Goal: Task Accomplishment & Management: Use online tool/utility

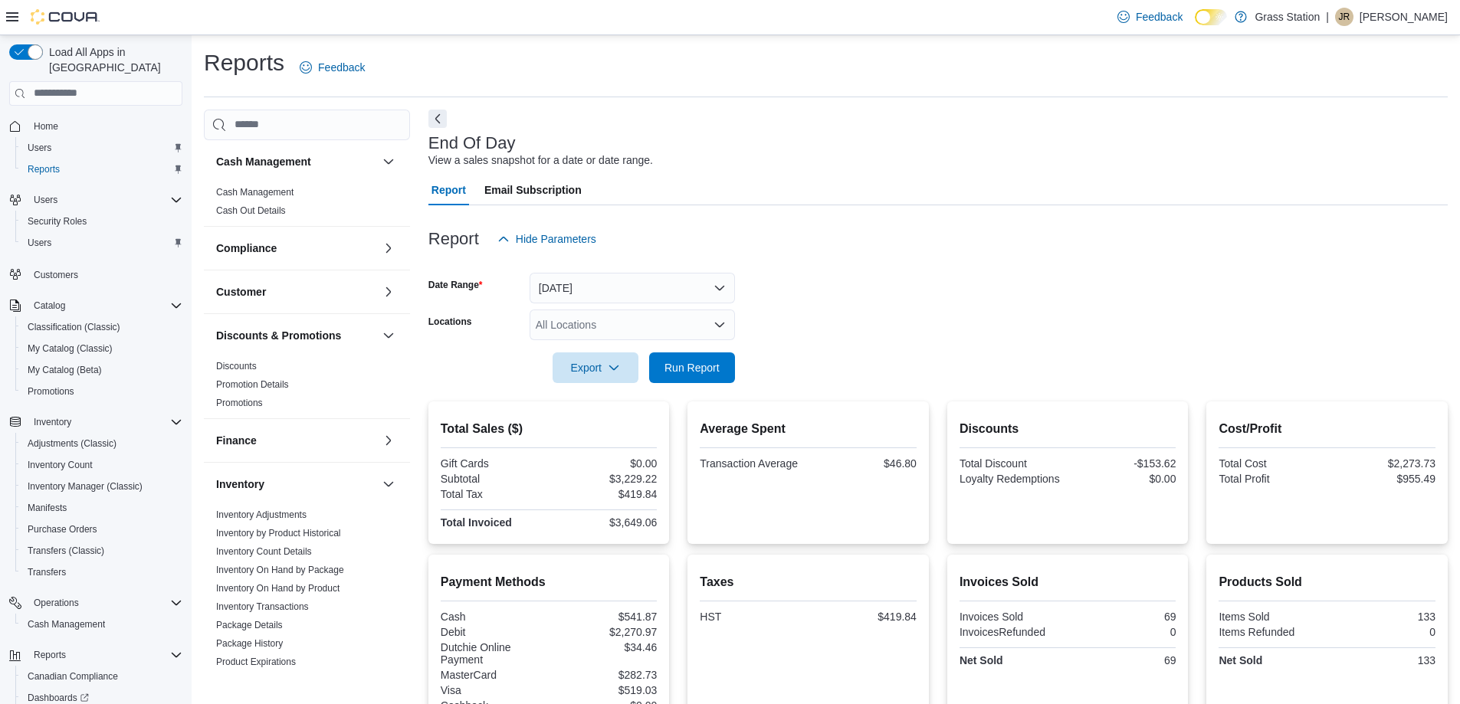
scroll to position [87, 0]
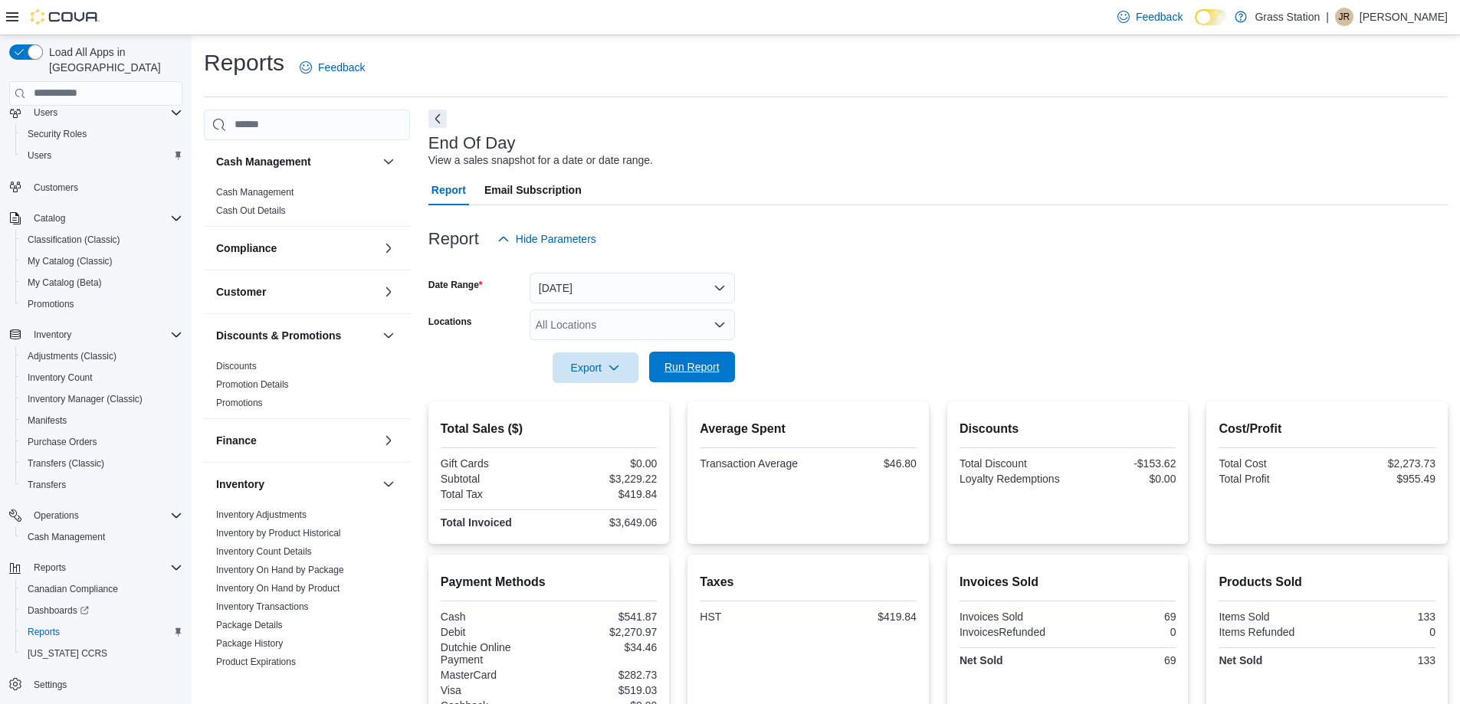
click at [694, 353] on span "Run Report" at bounding box center [691, 367] width 67 height 31
click at [641, 324] on div "All Locations" at bounding box center [631, 325] width 205 height 31
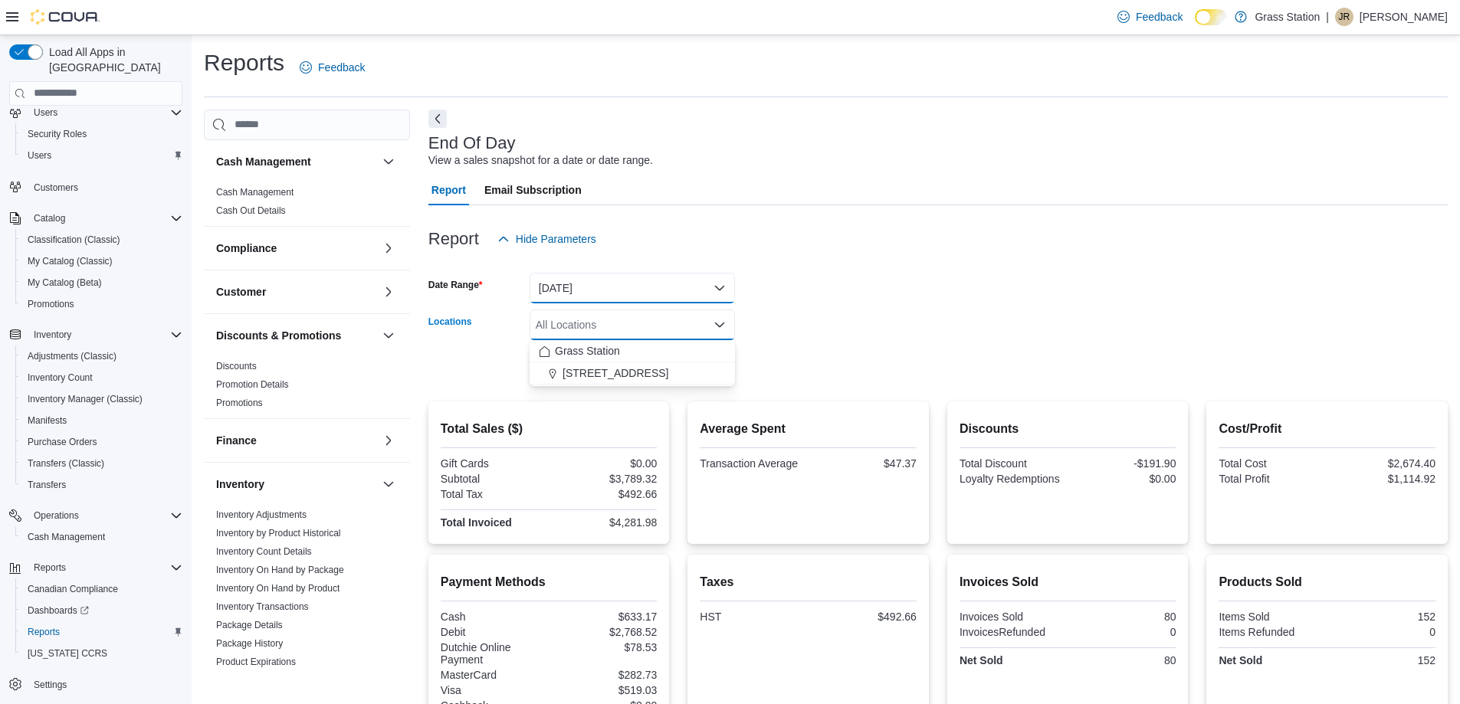
click at [647, 289] on button "Today" at bounding box center [631, 288] width 205 height 31
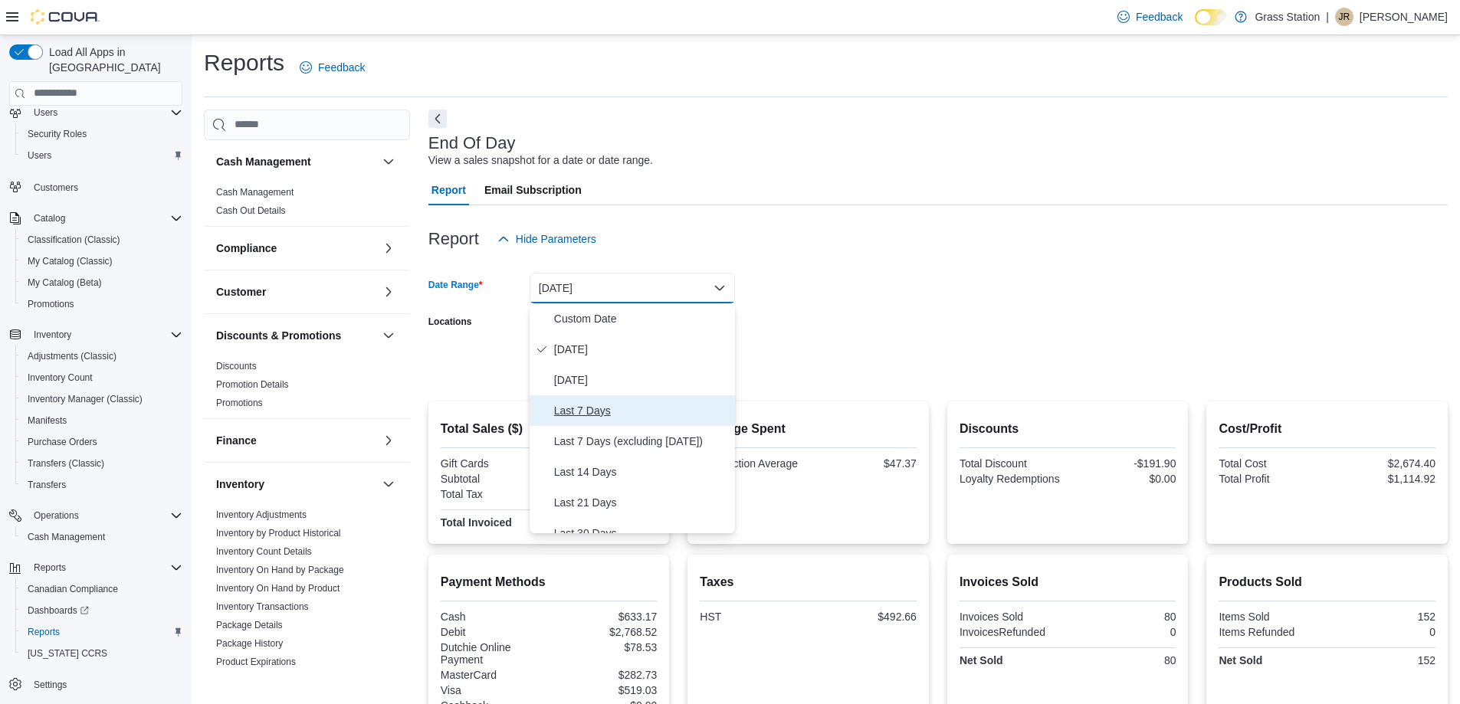
click at [611, 402] on span "Last 7 Days" at bounding box center [641, 411] width 175 height 18
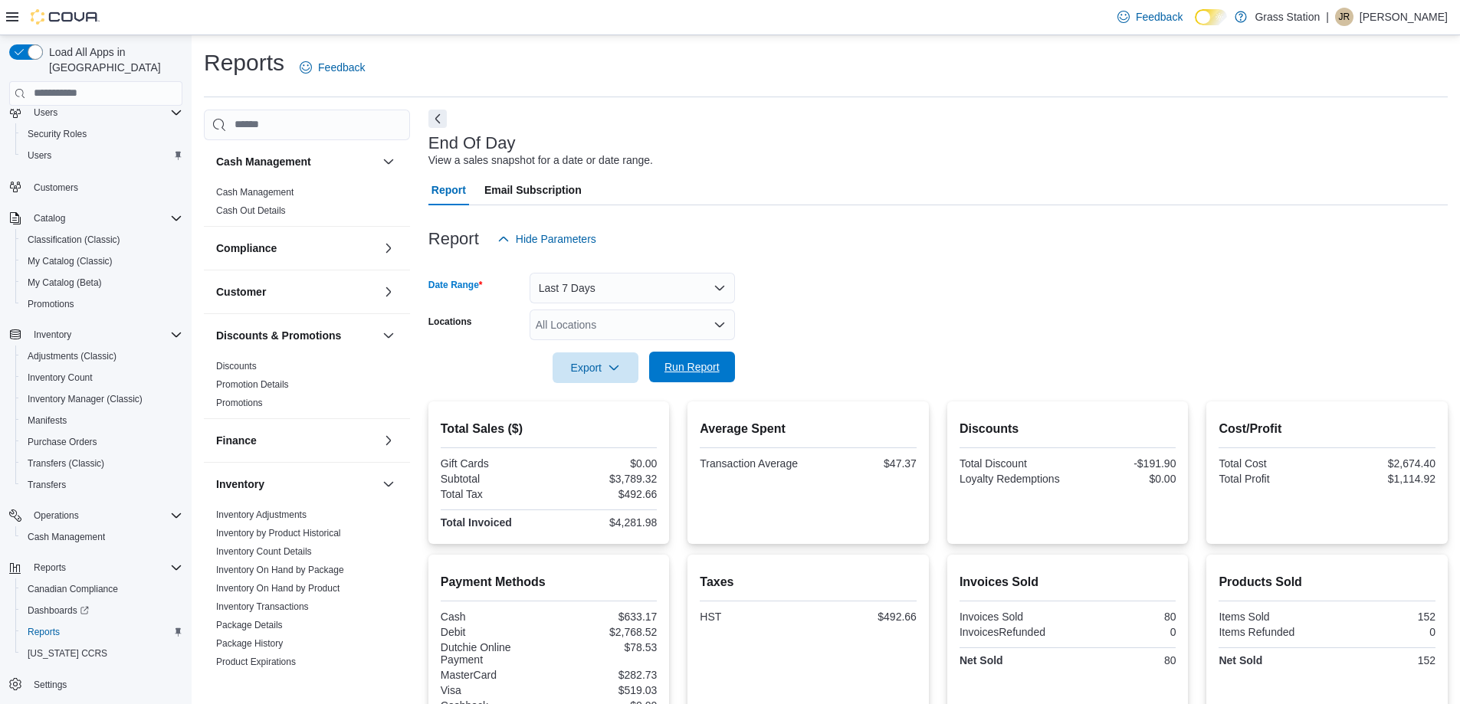
click at [683, 367] on span "Run Report" at bounding box center [691, 366] width 55 height 15
click at [615, 329] on div "All Locations" at bounding box center [631, 325] width 205 height 31
click at [621, 291] on button "Last 7 Days" at bounding box center [631, 288] width 205 height 31
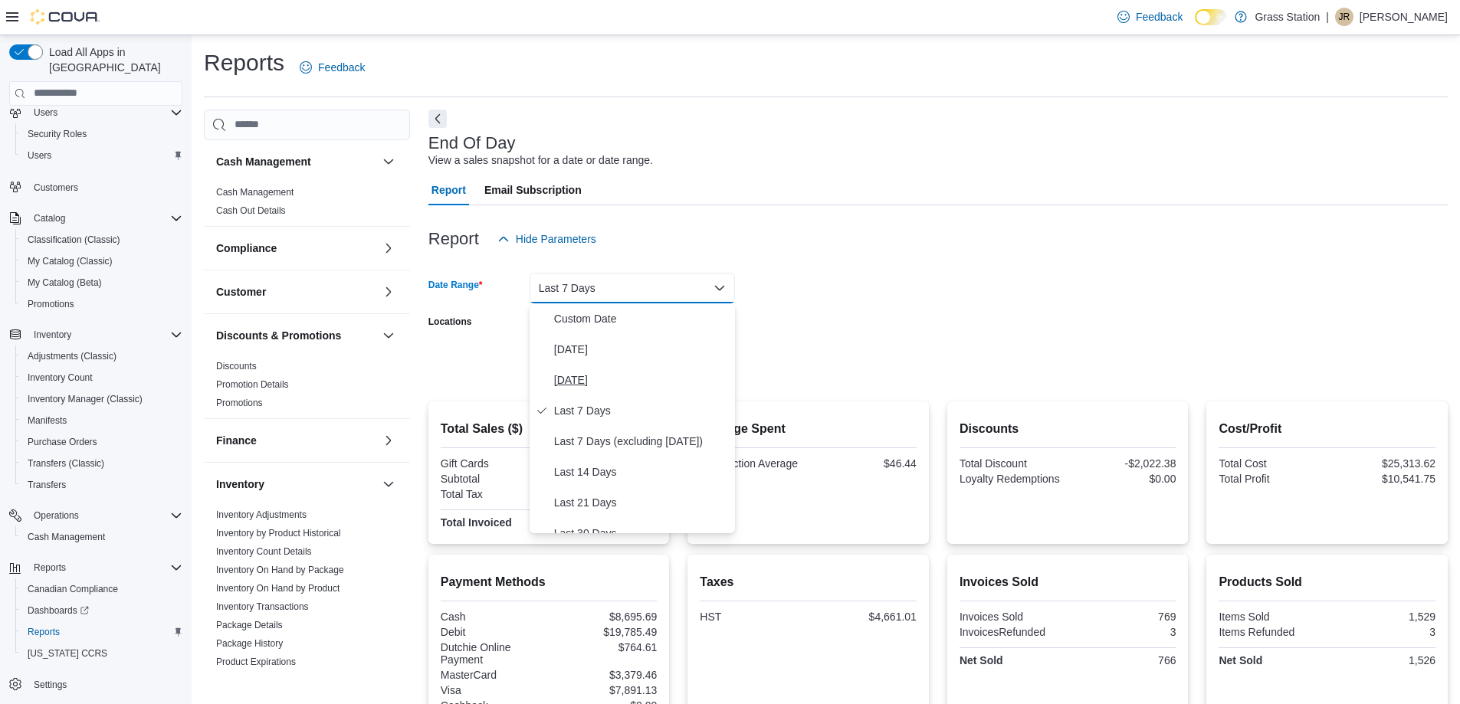
scroll to position [230, 0]
click at [596, 513] on span "Year To Date" at bounding box center [641, 518] width 175 height 18
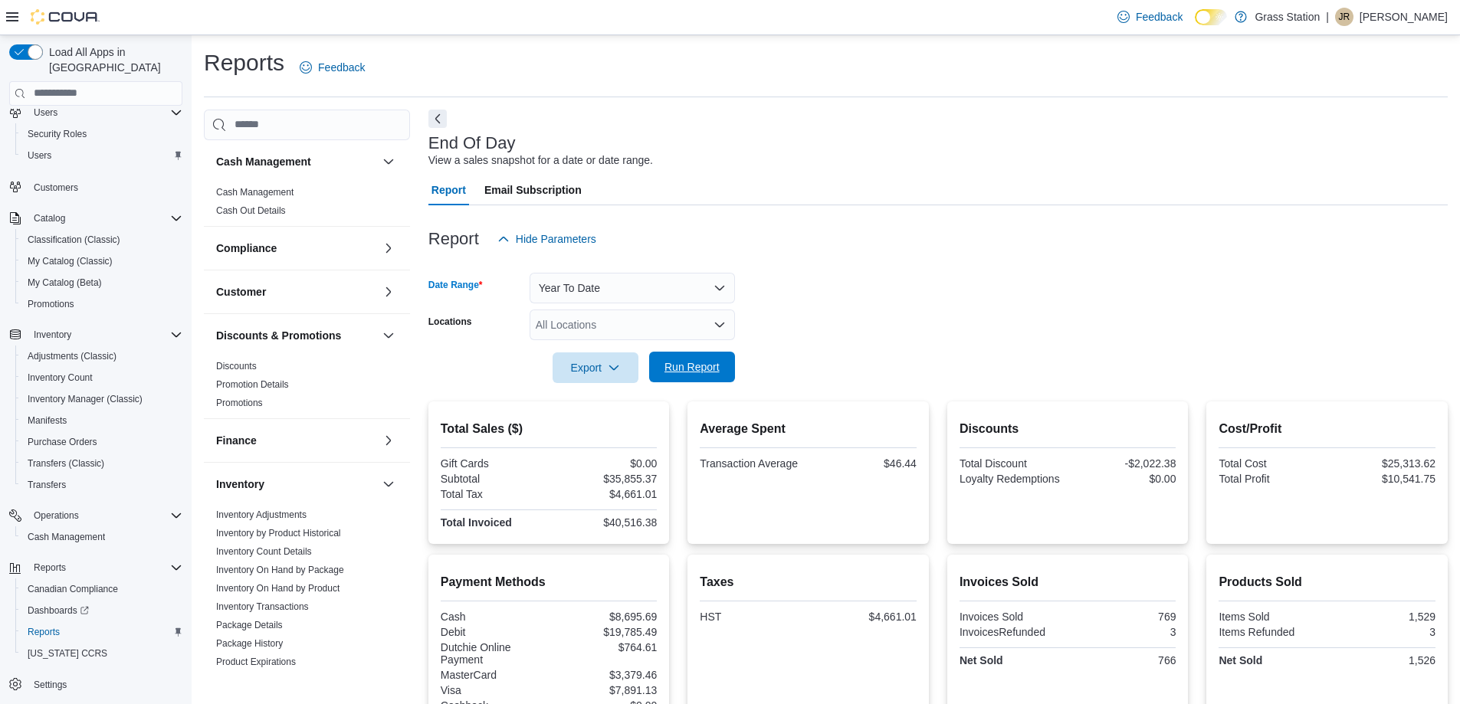
click at [680, 367] on span "Run Report" at bounding box center [691, 366] width 55 height 15
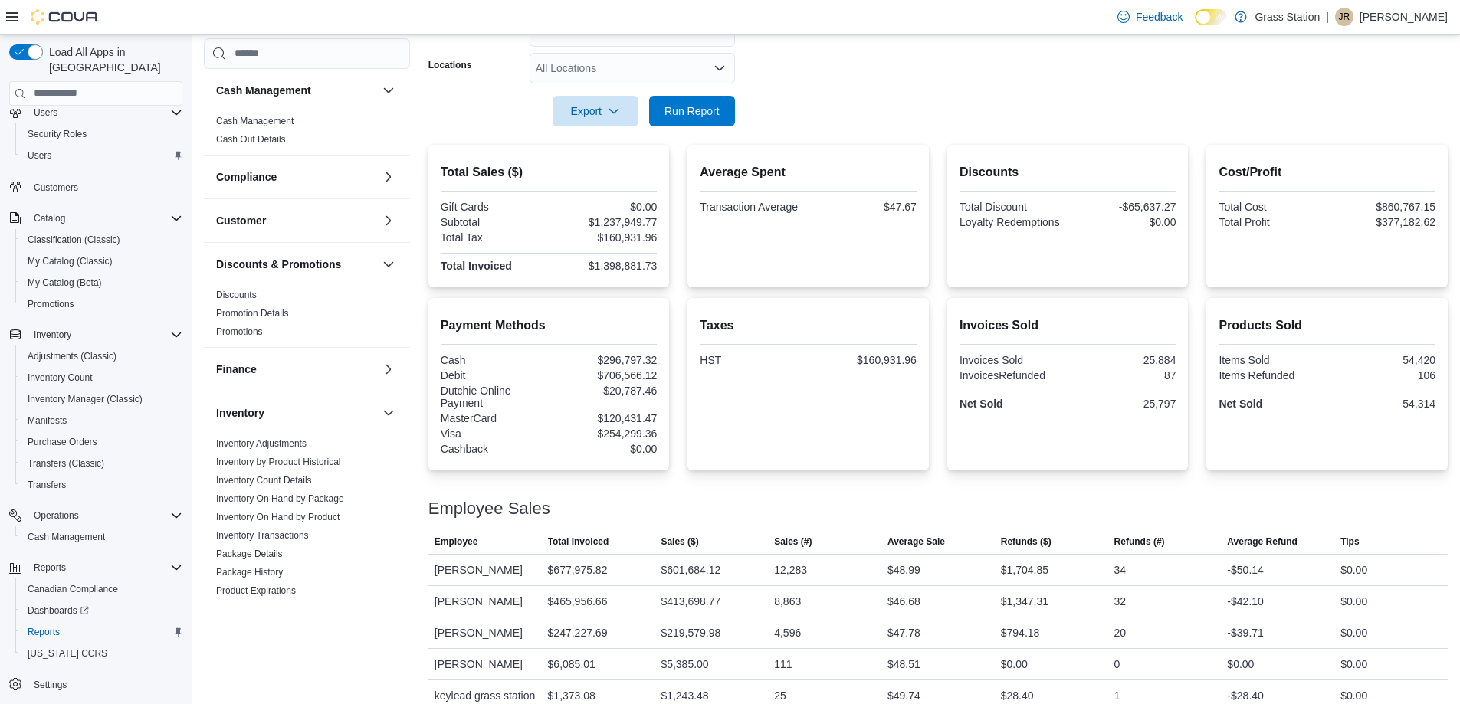
scroll to position [339, 0]
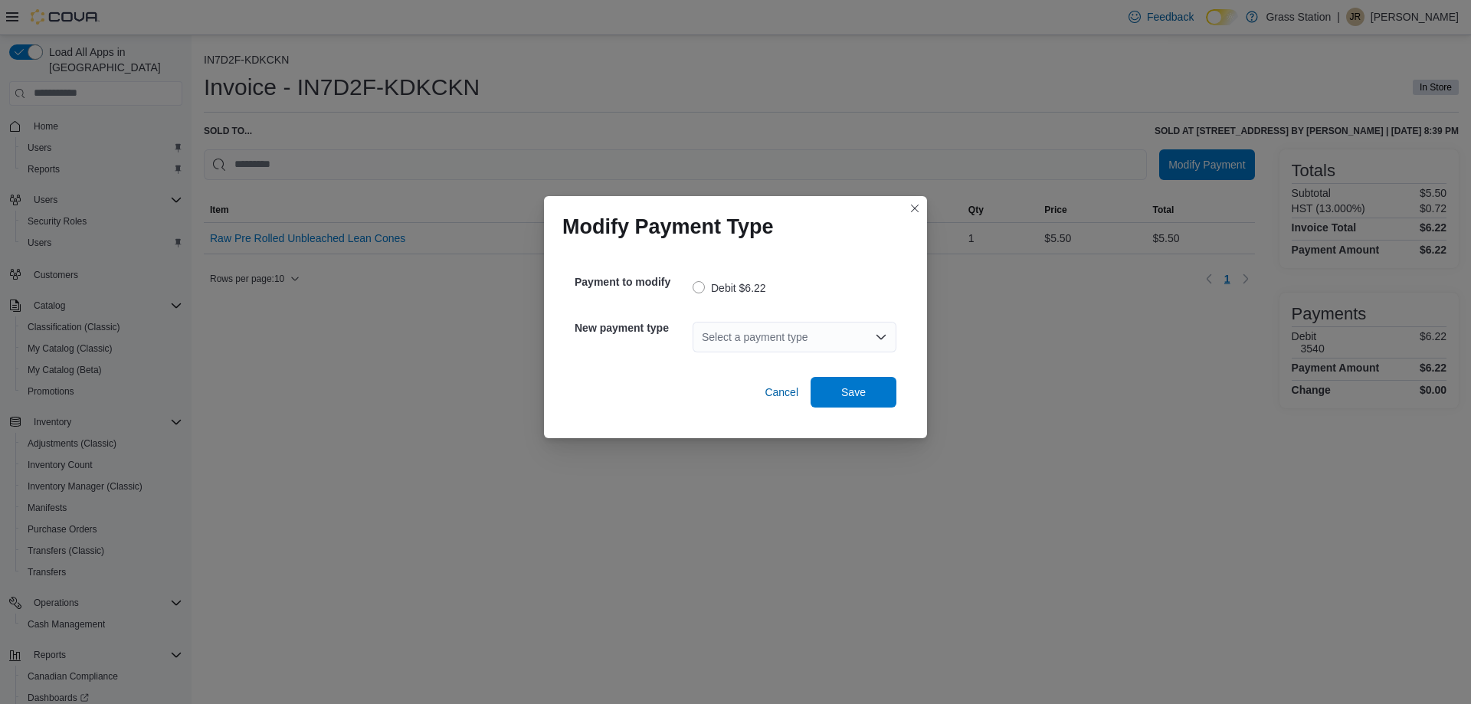
click at [736, 331] on div "Select a payment type" at bounding box center [795, 337] width 204 height 31
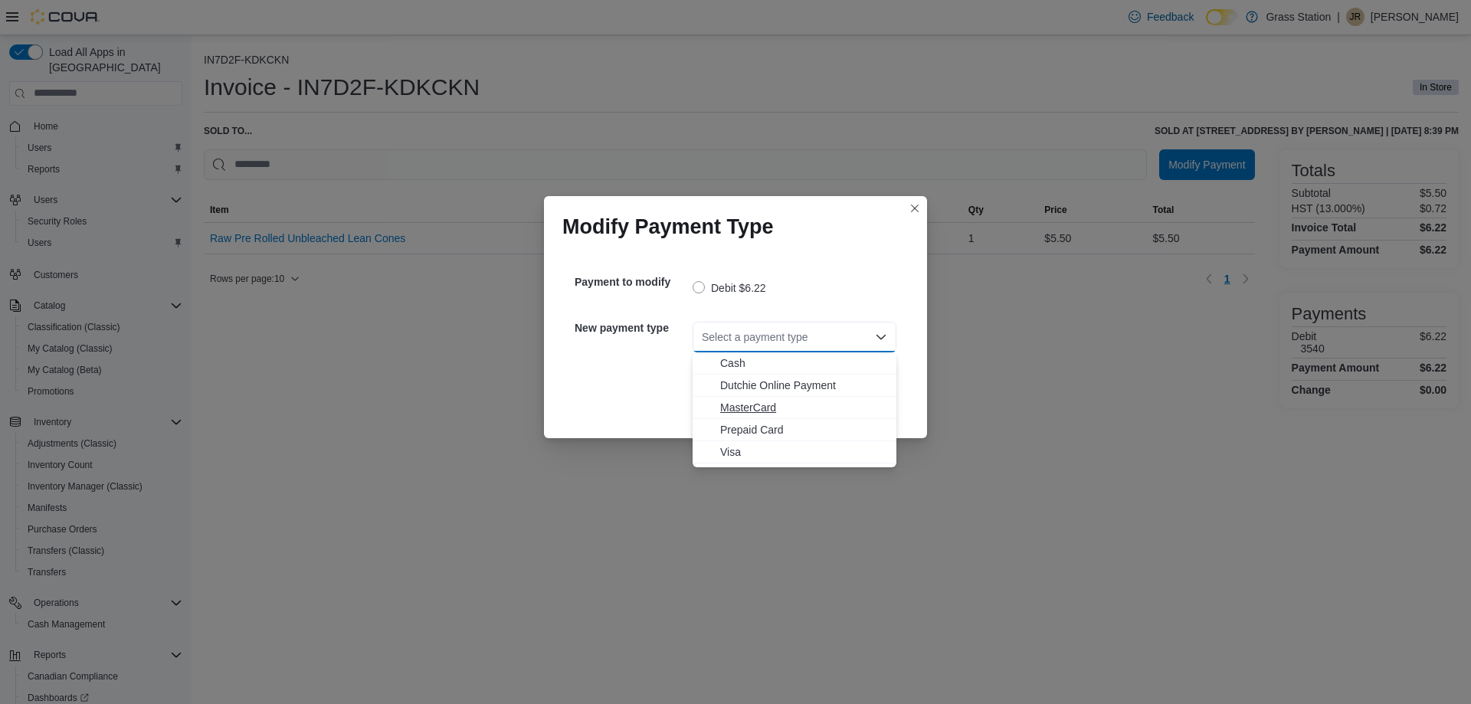
click at [742, 413] on span "MasterCard" at bounding box center [803, 407] width 167 height 15
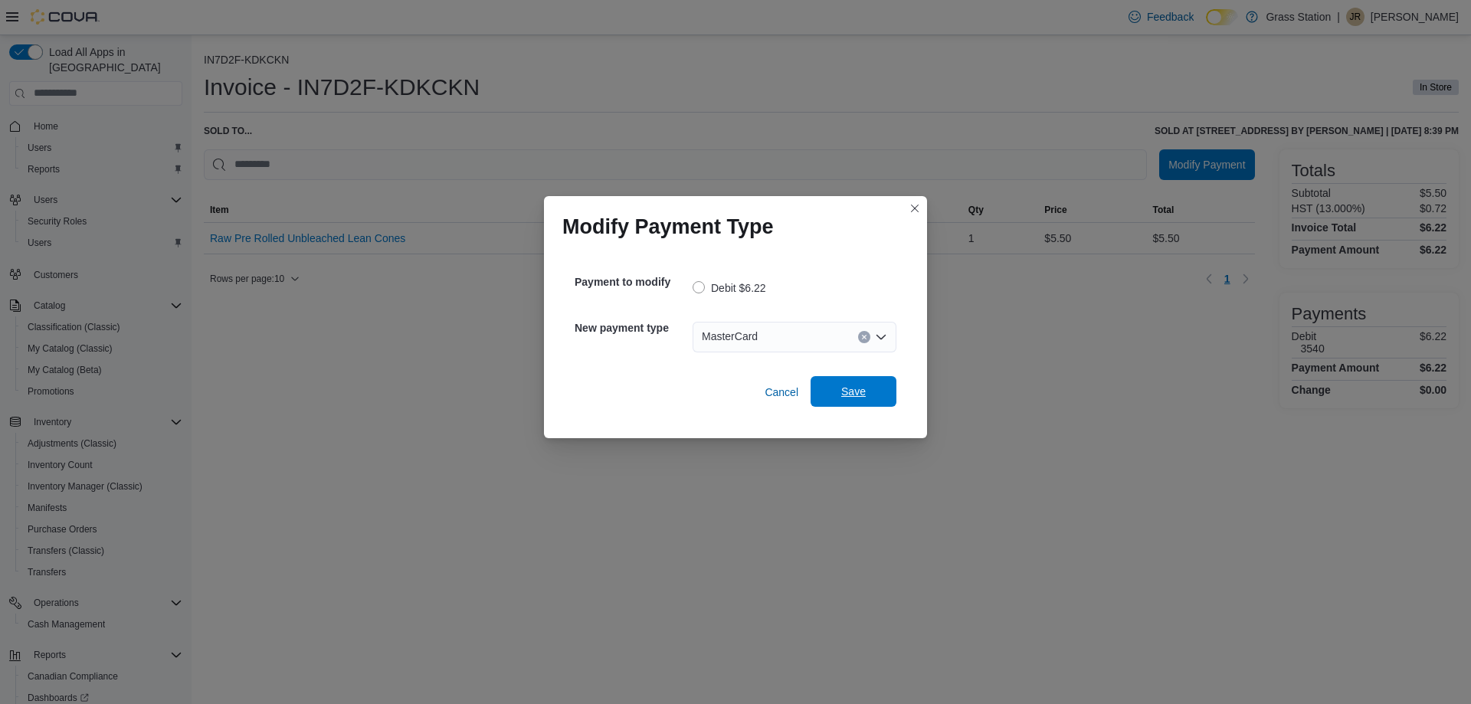
click at [871, 392] on span "Save" at bounding box center [853, 391] width 67 height 31
